Goal: Transaction & Acquisition: Obtain resource

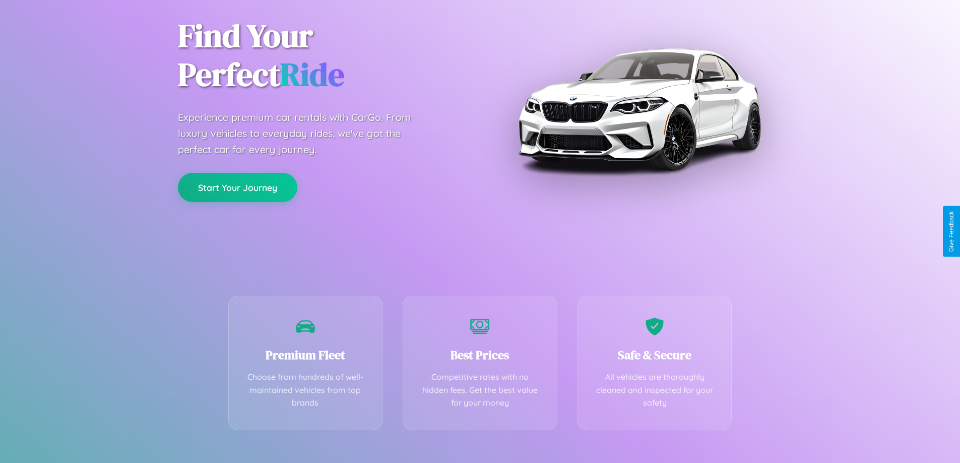
scroll to position [199, 0]
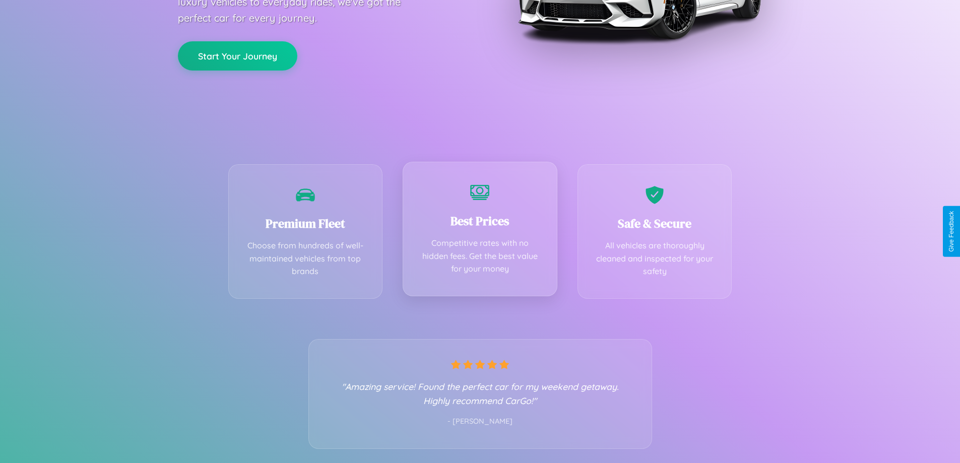
click at [480, 231] on div "Best Prices Competitive rates with no hidden fees. Get the best value for your …" at bounding box center [480, 229] width 155 height 135
click at [237, 55] on button "Start Your Journey" at bounding box center [237, 54] width 119 height 29
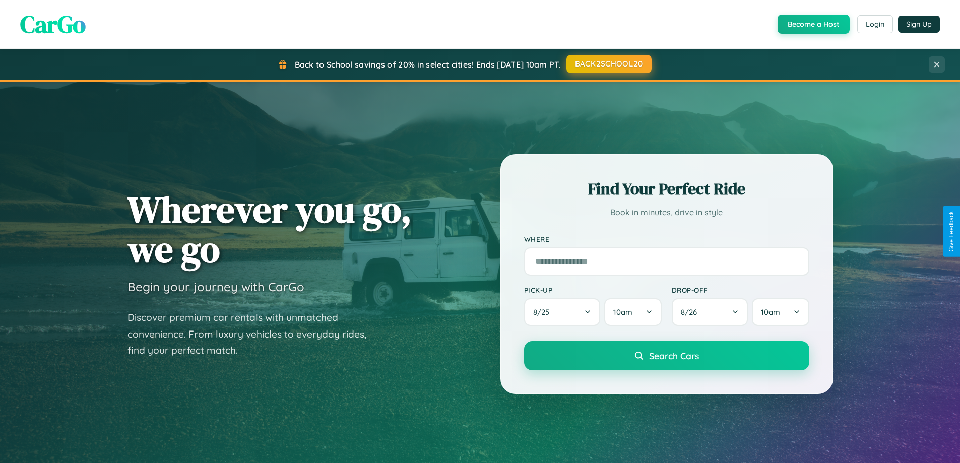
click at [608, 64] on button "BACK2SCHOOL20" at bounding box center [608, 64] width 85 height 18
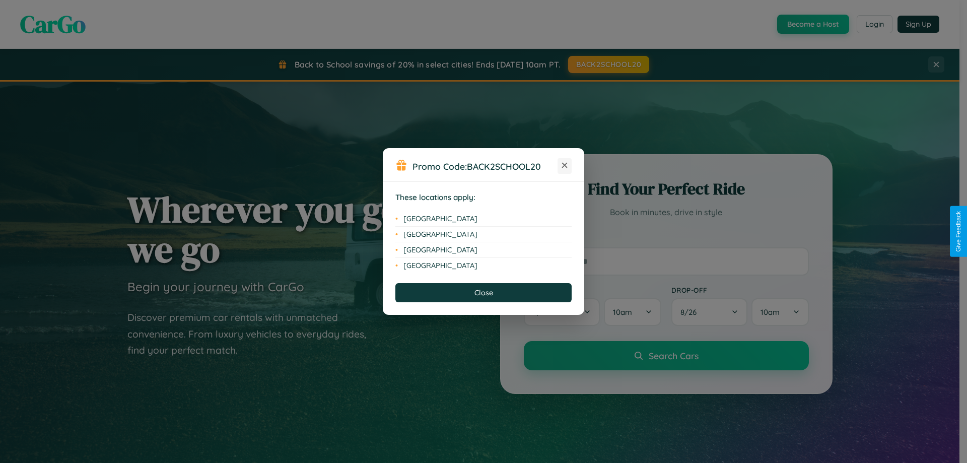
click at [565, 166] on icon at bounding box center [565, 166] width 6 height 6
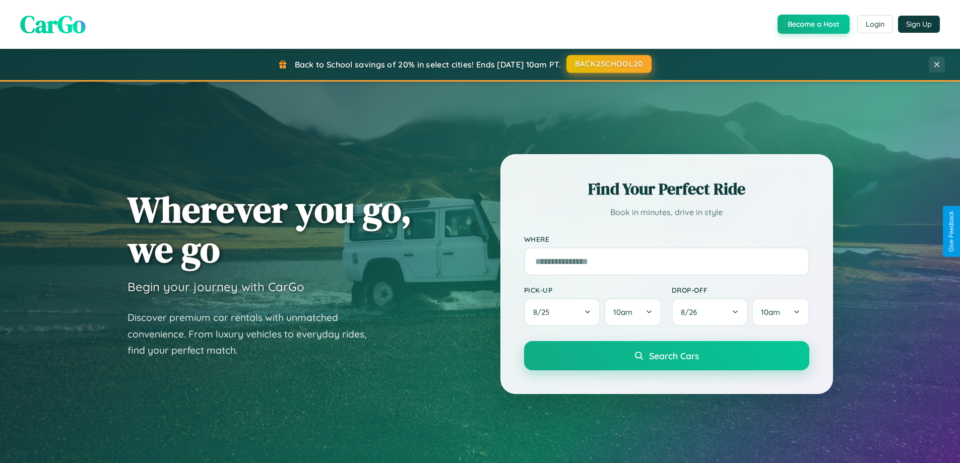
click at [608, 64] on button "BACK2SCHOOL20" at bounding box center [608, 64] width 85 height 18
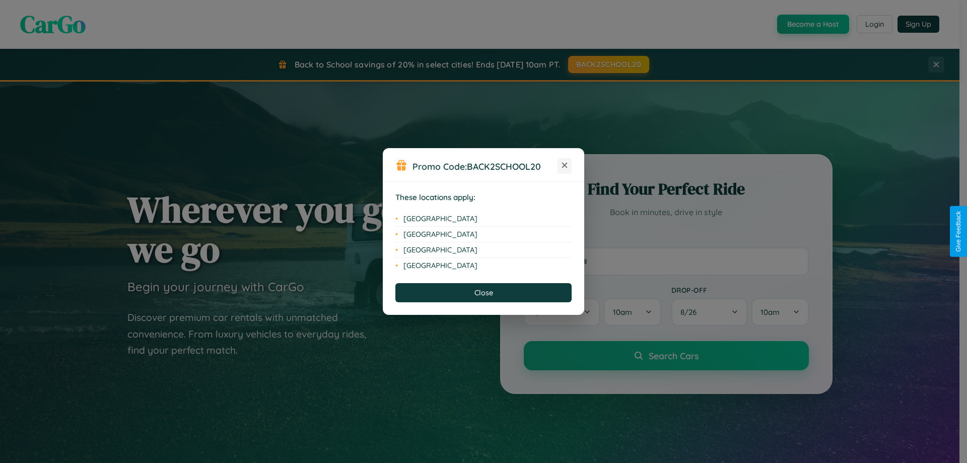
click at [565, 166] on icon at bounding box center [565, 166] width 6 height 6
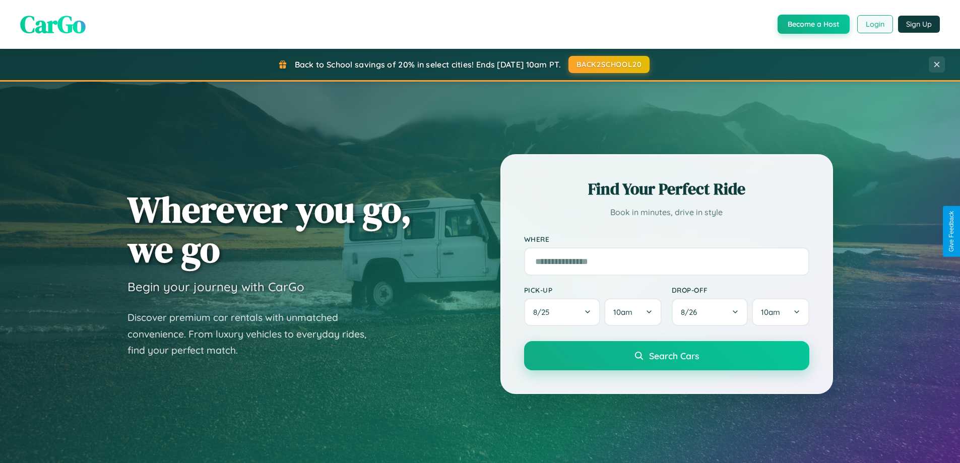
click at [874, 24] on button "Login" at bounding box center [875, 24] width 36 height 18
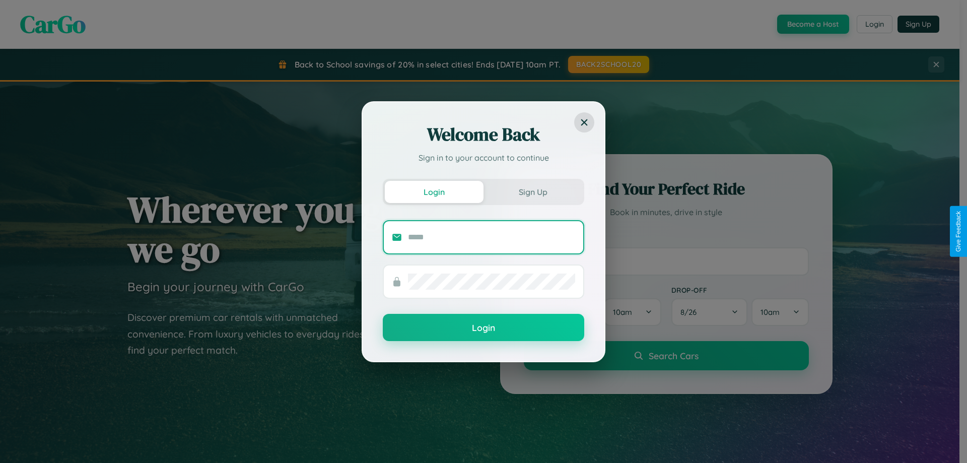
click at [492, 237] on input "text" at bounding box center [491, 237] width 167 height 16
type input "**********"
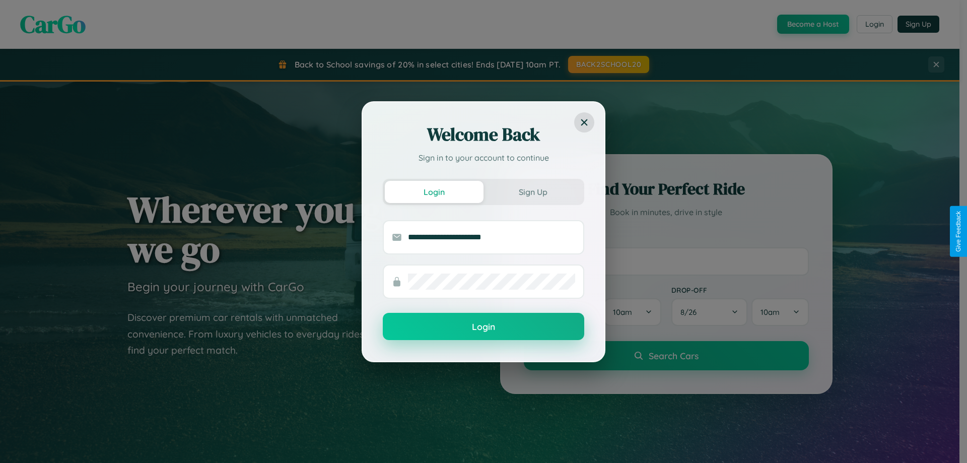
click at [484, 327] on button "Login" at bounding box center [484, 326] width 202 height 27
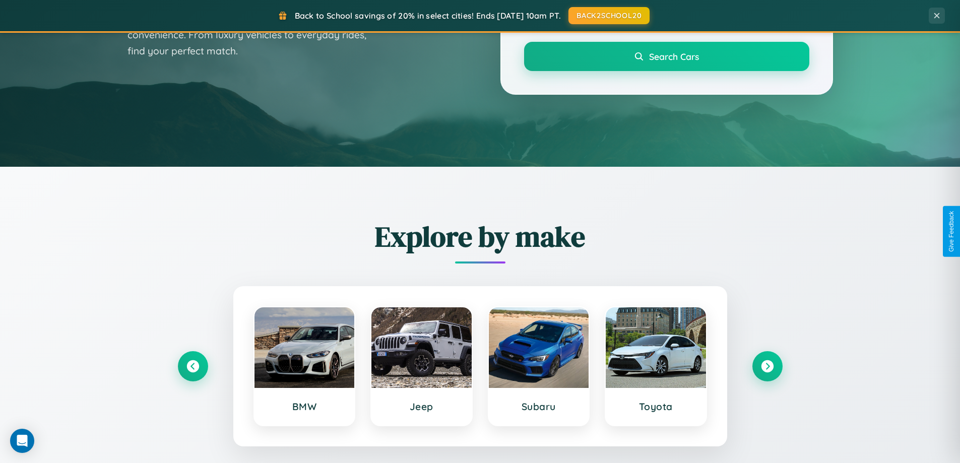
scroll to position [434, 0]
